Goal: Transaction & Acquisition: Purchase product/service

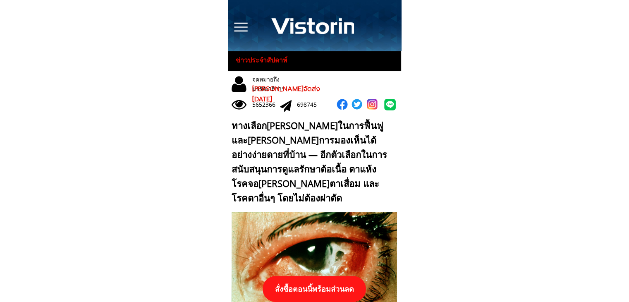
click at [321, 280] on p "สั่งซื้อตอนนี้พร้อมส่วนลด" at bounding box center [314, 289] width 103 height 26
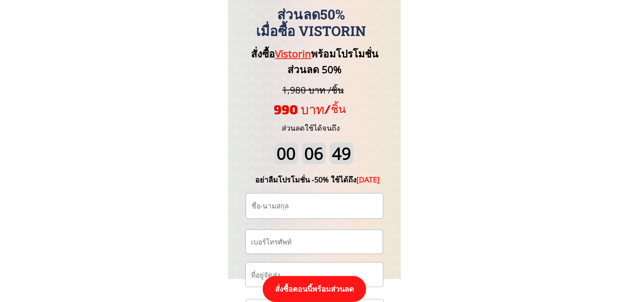
scroll to position [8635, 0]
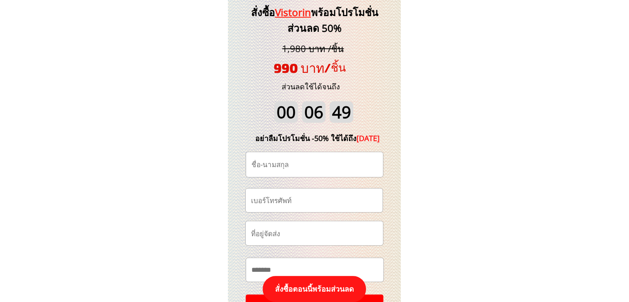
click at [306, 158] on input "text" at bounding box center [315, 164] width 130 height 25
paste input "ไร้ ตัวตน"
type input "ไร้ ตัวตน"
click at [318, 207] on input "tel" at bounding box center [314, 201] width 130 height 24
paste input "061-160-1846"
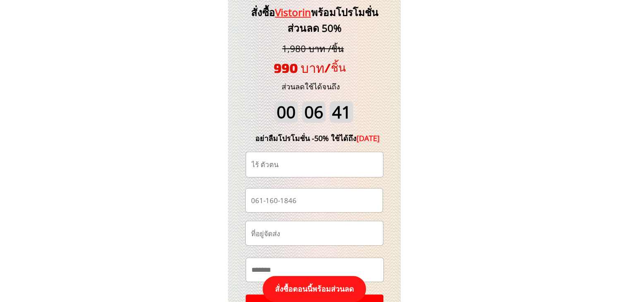
click at [281, 203] on input "061-160-1846" at bounding box center [314, 201] width 130 height 24
click at [267, 201] on input "061-1601846" at bounding box center [314, 201] width 130 height 24
click at [266, 201] on input "061-1601846" at bounding box center [314, 201] width 130 height 24
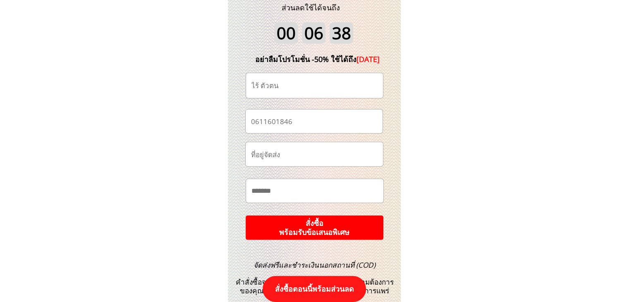
scroll to position [8718, 0]
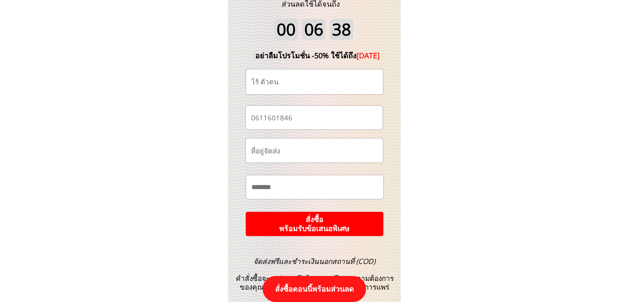
type input "0611601846"
click at [334, 219] on p "สั่งซื้อ พร้อมรับข้อเสนอพิเศษ" at bounding box center [315, 224] width 138 height 24
